Goal: Information Seeking & Learning: Learn about a topic

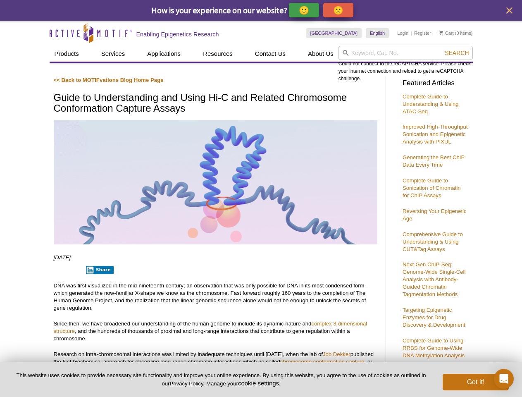
click at [305, 10] on p "🙂" at bounding box center [304, 10] width 10 height 10
click at [340, 10] on span "Give Feedback" at bounding box center [336, 10] width 49 height 10
click at [509, 10] on icon "close" at bounding box center [509, 10] width 6 height 6
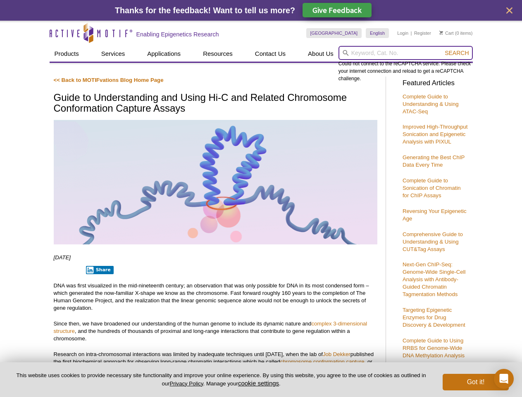
click at [405, 53] on input "search" at bounding box center [405, 53] width 134 height 14
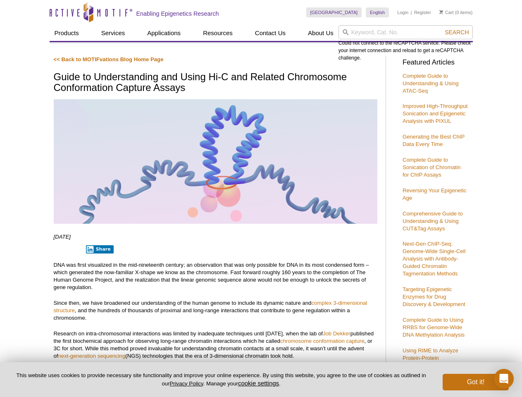
click at [457, 53] on div "Could not connect to the reCAPTCHA service. Please check your internet connecti…" at bounding box center [405, 43] width 134 height 36
click at [98, 270] on p "DNA was first visualized in the mid-nineteenth century; an observation that was…" at bounding box center [216, 276] width 324 height 30
click at [260, 383] on button "cookie settings" at bounding box center [258, 382] width 41 height 7
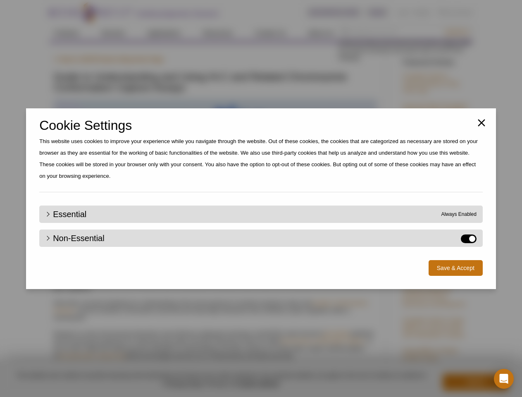
click at [476, 382] on div "Close Cookie Settings This website uses cookies to improve your experience whil…" at bounding box center [261, 198] width 522 height 397
click at [504, 379] on icon "Open Intercom Messenger" at bounding box center [504, 379] width 9 height 10
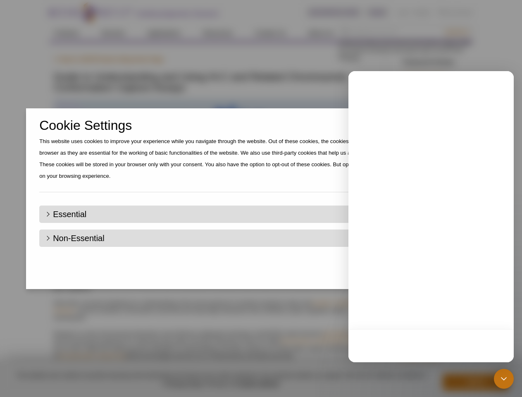
click at [457, 32] on div "Close Cookie Settings This website uses cookies to improve your experience whil…" at bounding box center [261, 198] width 522 height 397
